Goal: Navigation & Orientation: Understand site structure

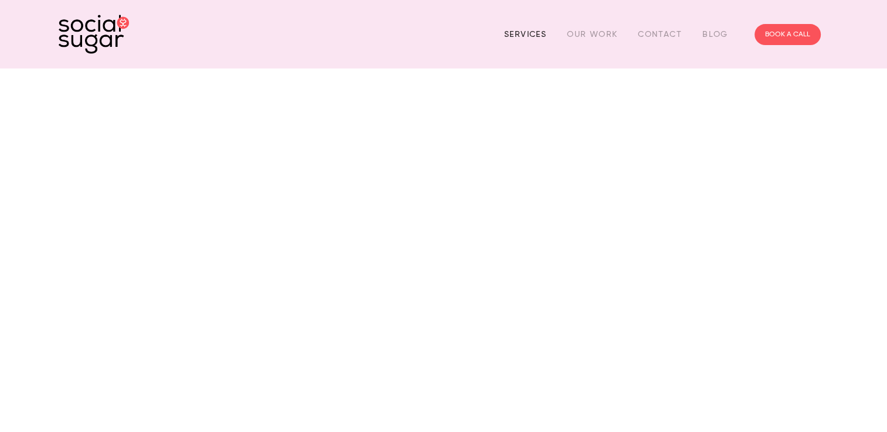
click at [533, 33] on link "Services" at bounding box center [525, 34] width 42 height 18
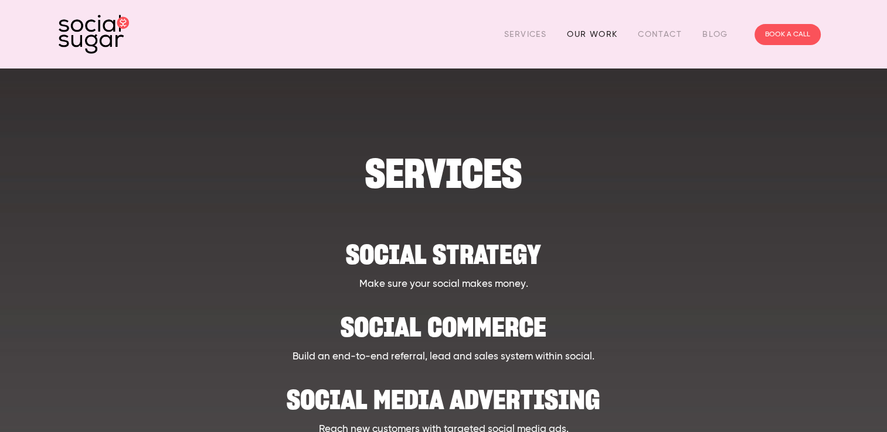
click at [598, 30] on link "Our Work" at bounding box center [592, 34] width 50 height 18
